Goal: Navigation & Orientation: Find specific page/section

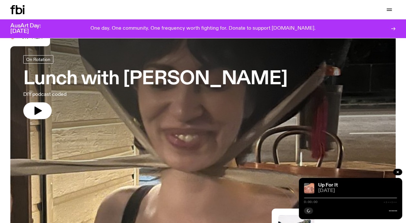
scroll to position [26, 0]
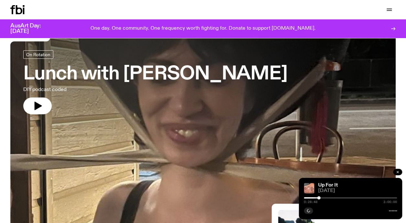
click at [397, 172] on icon "button" at bounding box center [397, 172] width 2 height 2
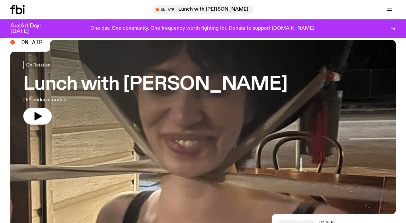
scroll to position [0, 0]
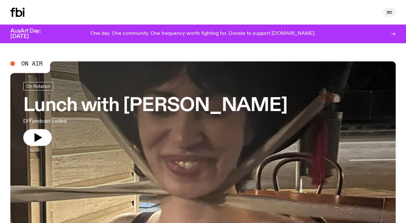
click at [391, 12] on icon "button" at bounding box center [388, 12] width 5 height 0
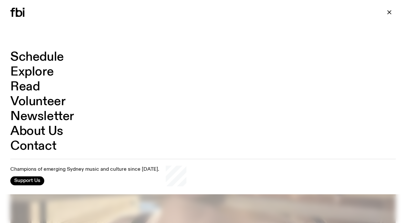
click at [53, 55] on link "Schedule" at bounding box center [37, 57] width 54 height 12
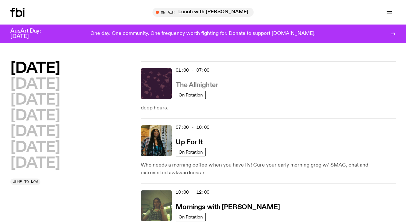
click at [214, 84] on h3 "The Allnighter" at bounding box center [196, 85] width 42 height 7
